Goal: Task Accomplishment & Management: Manage account settings

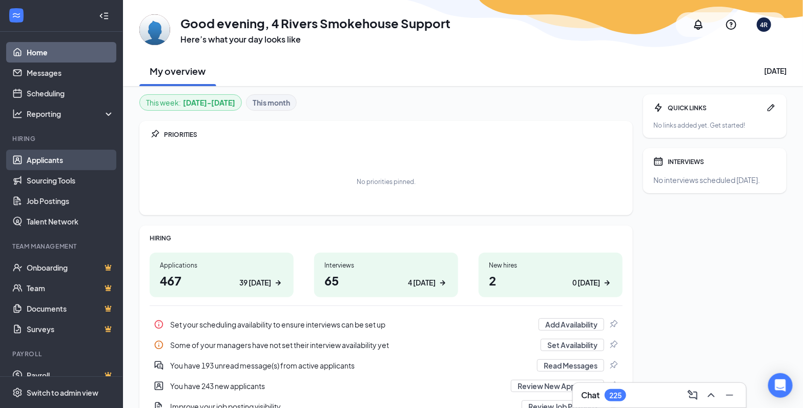
click at [39, 161] on link "Applicants" at bounding box center [71, 160] width 88 height 21
